Goal: Task Accomplishment & Management: Use online tool/utility

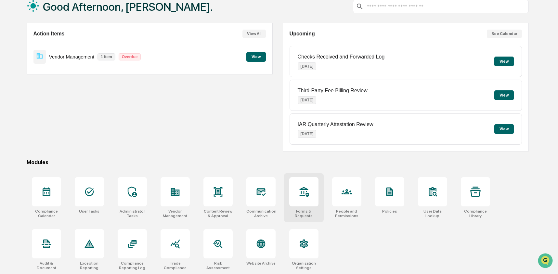
click at [301, 201] on div at bounding box center [303, 191] width 29 height 29
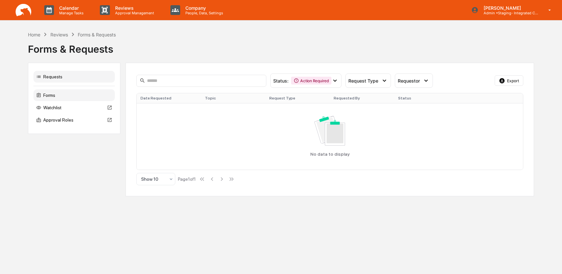
click at [57, 95] on div "Forms" at bounding box center [73, 95] width 81 height 12
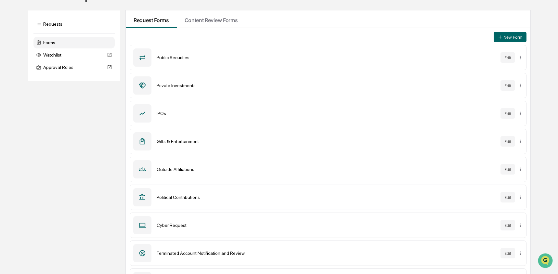
scroll to position [105, 0]
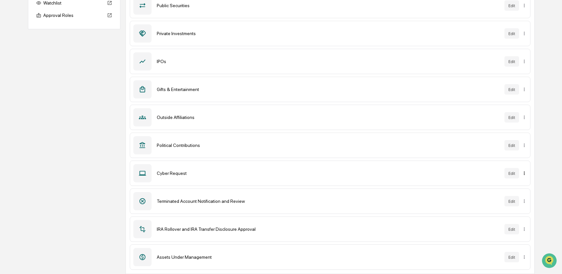
click at [520, 169] on html "Calendar Manage Tasks Reviews Approval Management Company People, Data, Setting…" at bounding box center [281, 32] width 562 height 274
click at [514, 199] on div "Sync to Accounts" at bounding box center [519, 197] width 53 height 10
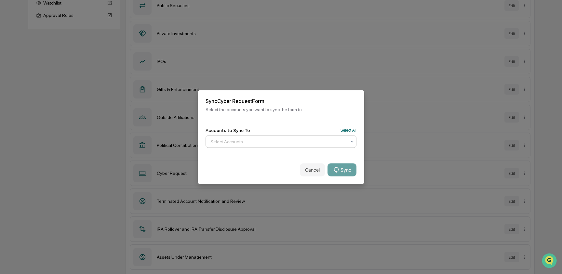
click at [267, 140] on div at bounding box center [278, 141] width 136 height 7
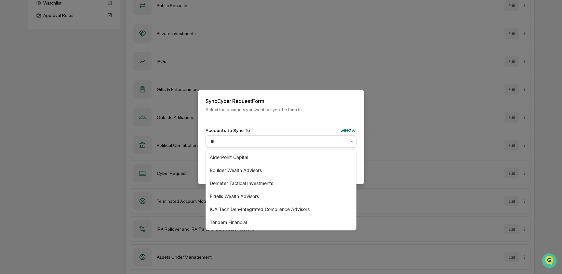
type input "***"
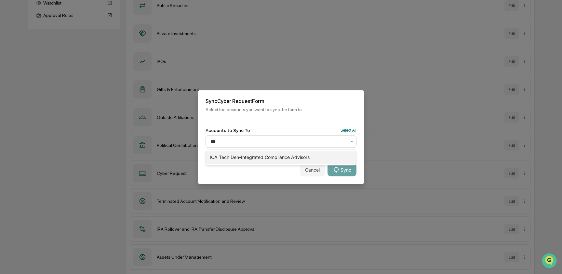
click at [264, 158] on div "ICA Tech Den-Integrated Compliance Advisors" at bounding box center [281, 157] width 150 height 13
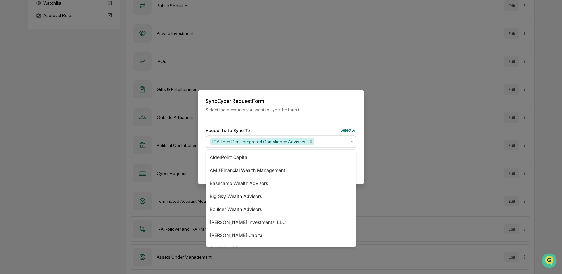
click at [335, 114] on div "Sync Cyber Request Form Select the accounts you want to sync the form to." at bounding box center [281, 105] width 166 height 30
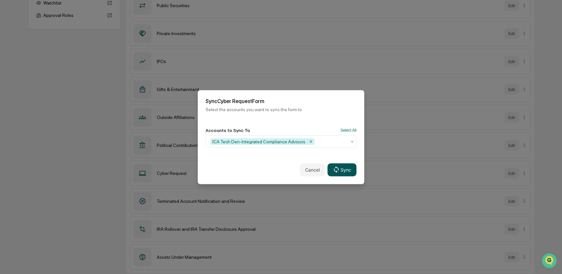
click at [355, 170] on button "Sync" at bounding box center [341, 169] width 29 height 13
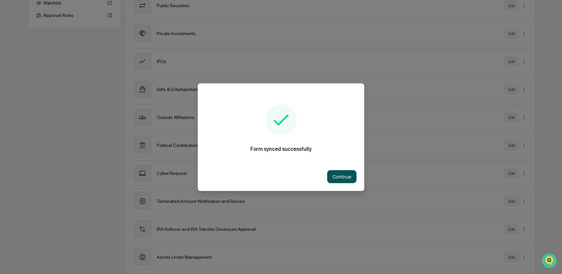
click at [349, 176] on button "Continue" at bounding box center [341, 176] width 29 height 13
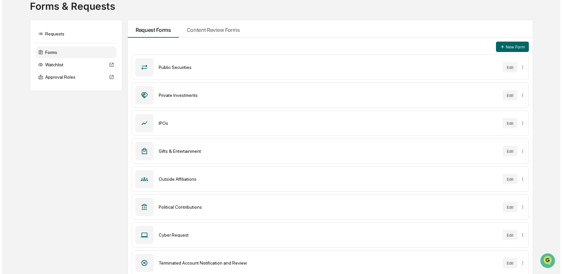
scroll to position [0, 0]
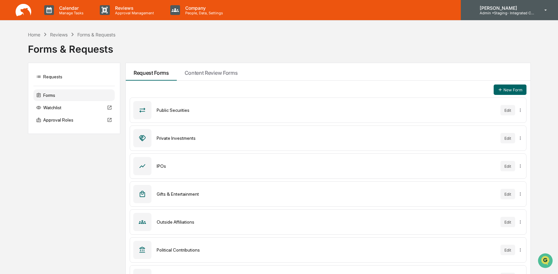
click at [507, 15] on p "Admin • Staging- Integrated Compliance Advisors" at bounding box center [505, 13] width 60 height 5
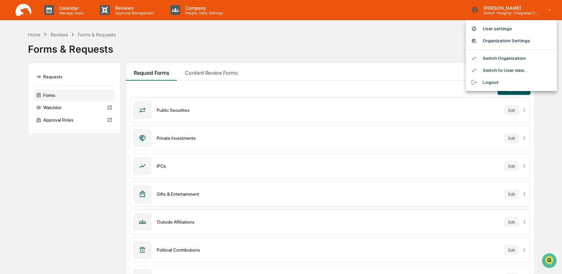
click at [489, 62] on li "Switch Organization" at bounding box center [510, 58] width 91 height 12
